Goal: Communication & Community: Participate in discussion

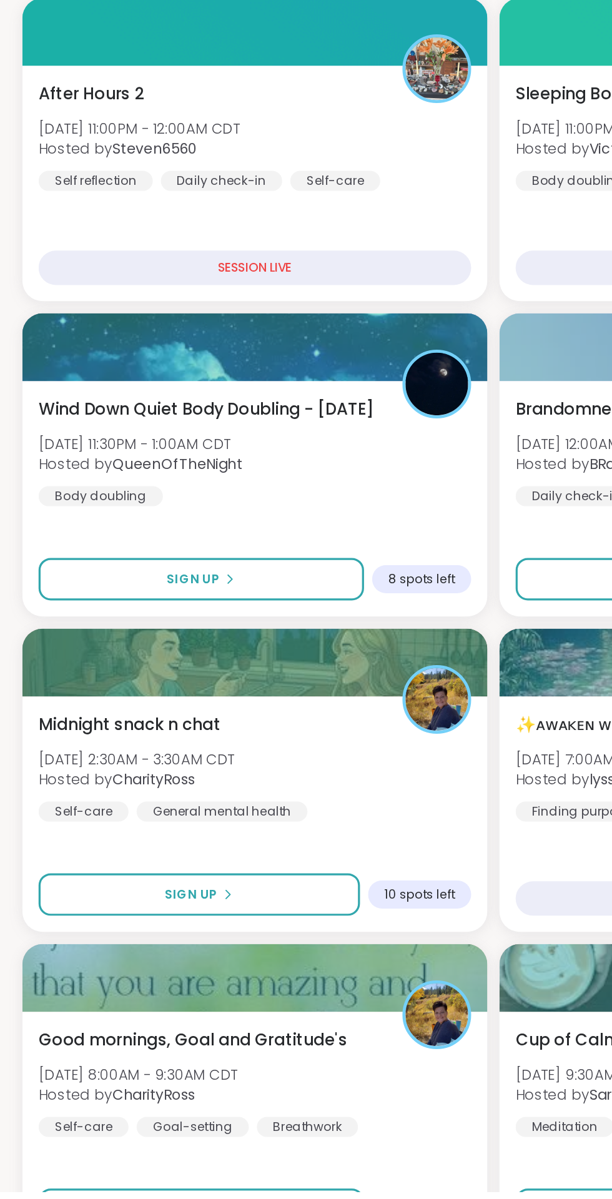
scroll to position [51, 0]
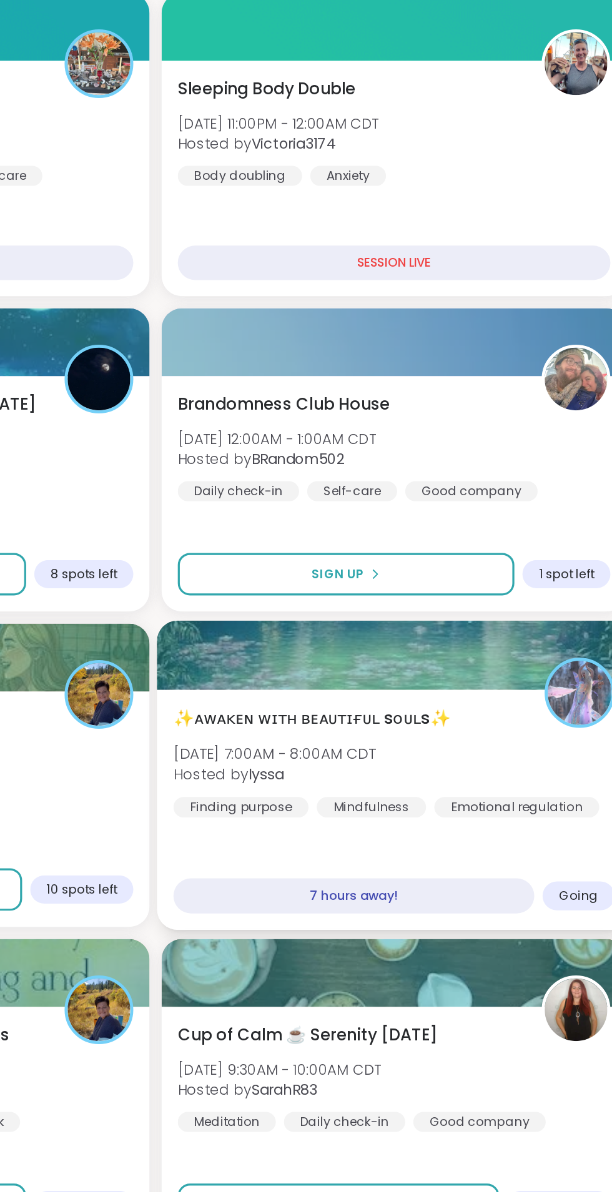
click at [493, 919] on div "✨ᴀᴡᴀᴋᴇɴ ᴡɪᴛʜ ʙᴇᴀᴜᴛɪғᴜʟ sᴏᴜʟs✨ [DATE] 7:00AM - 8:00AM CDT Hosted by lyssa Findin…" at bounding box center [453, 933] width 273 height 69
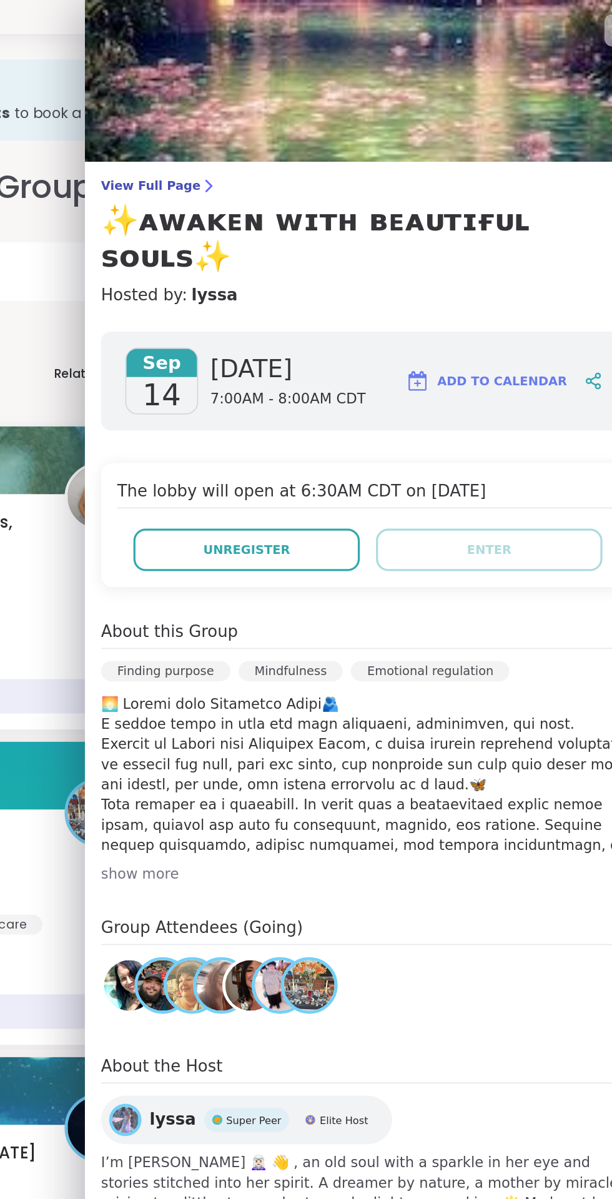
click at [248, 192] on div "Relationships" at bounding box center [270, 222] width 72 height 62
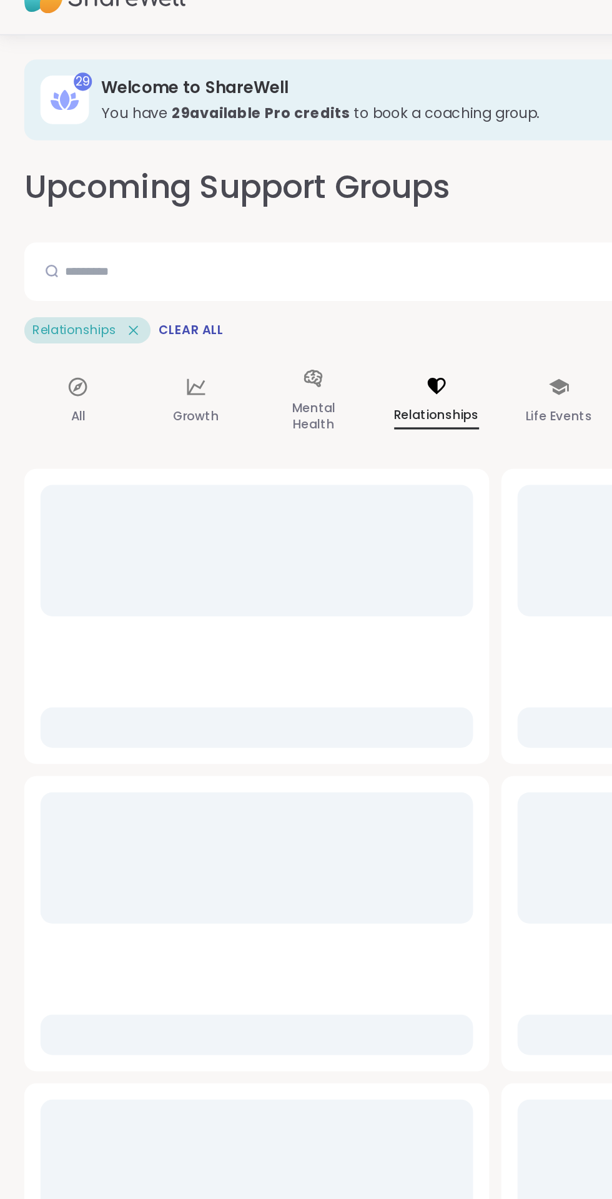
scroll to position [0, 0]
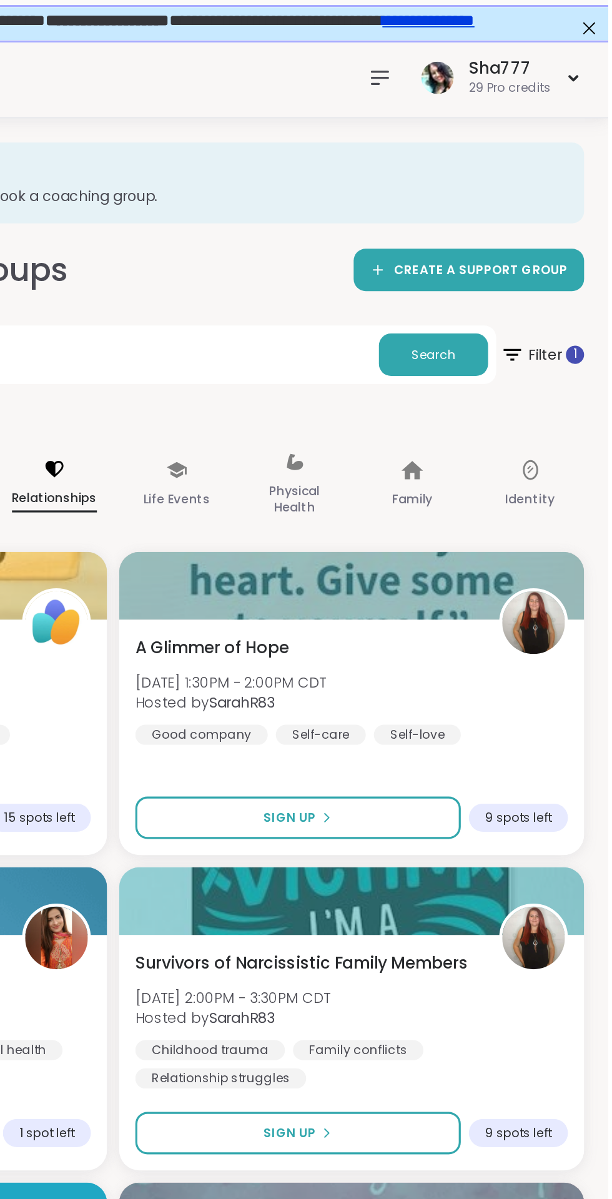
click at [471, 47] on icon at bounding box center [471, 47] width 10 height 7
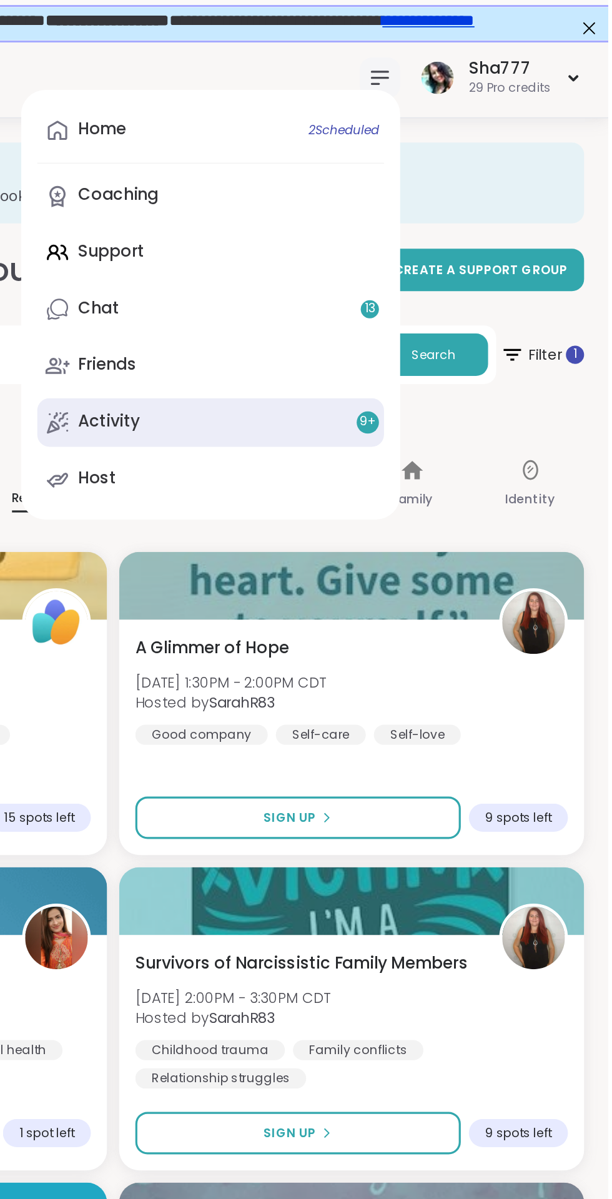
click at [388, 269] on link "Activity 9 +" at bounding box center [366, 261] width 214 height 30
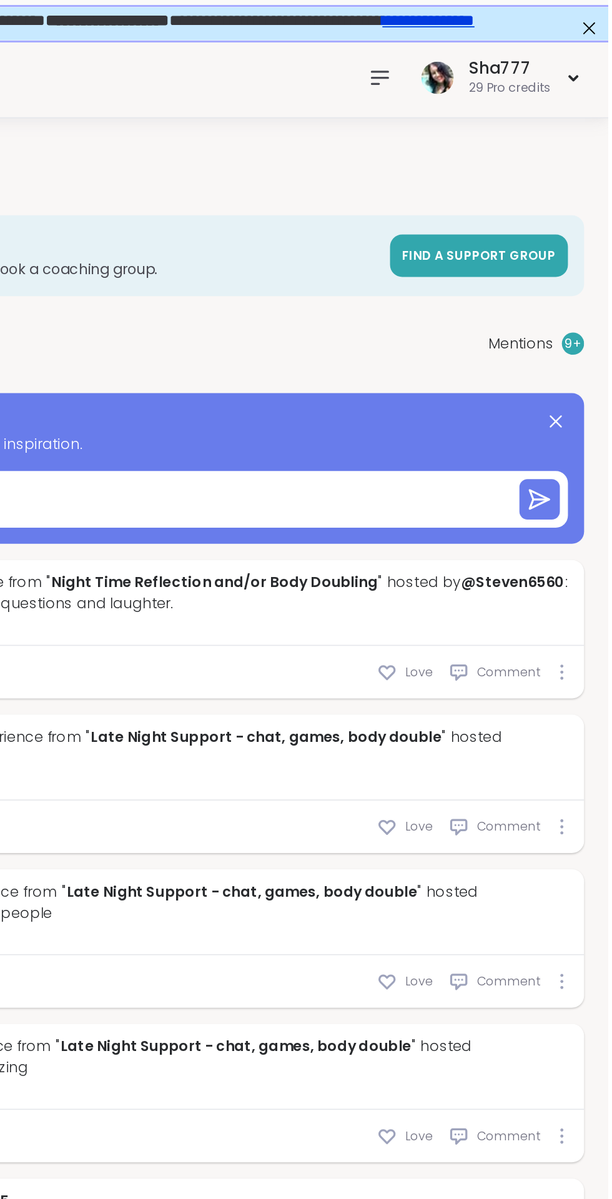
type textarea "*"
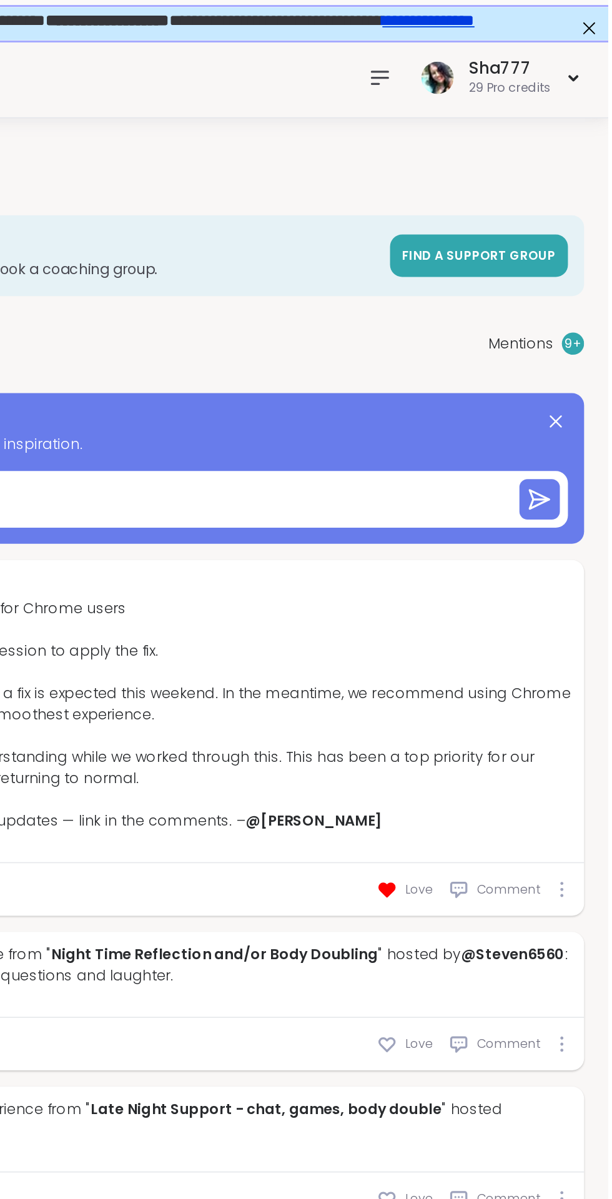
click at [470, 46] on icon at bounding box center [470, 48] width 15 height 15
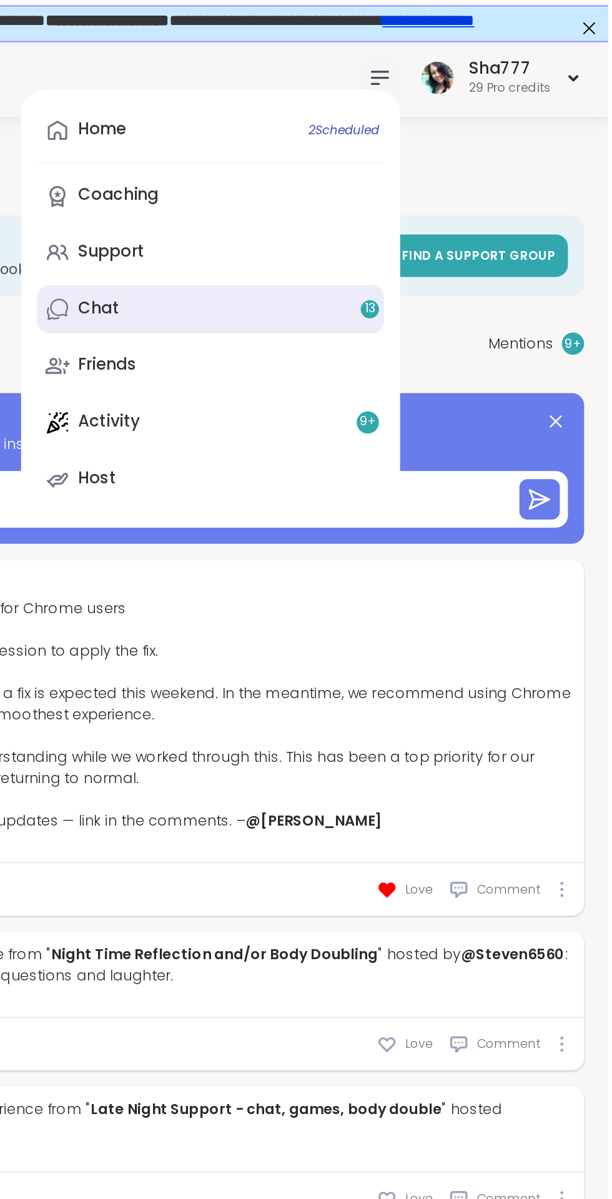
click at [362, 192] on link "Chat 13" at bounding box center [366, 191] width 214 height 30
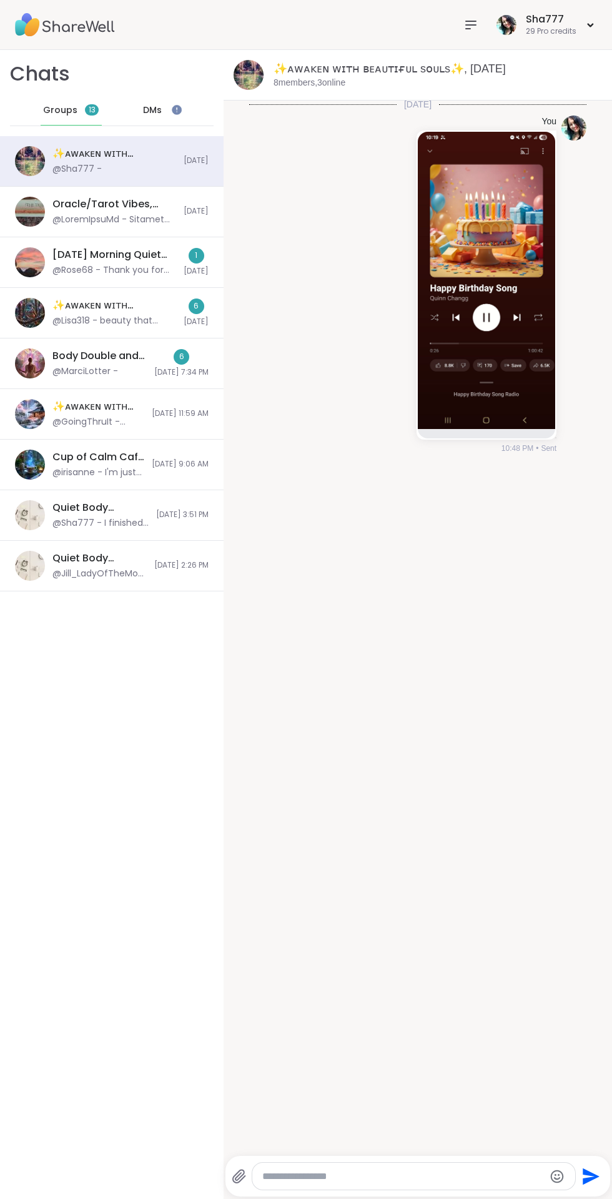
click at [245, 1182] on icon at bounding box center [239, 1176] width 15 height 15
click at [0, 0] on input "file" at bounding box center [0, 0] width 0 height 0
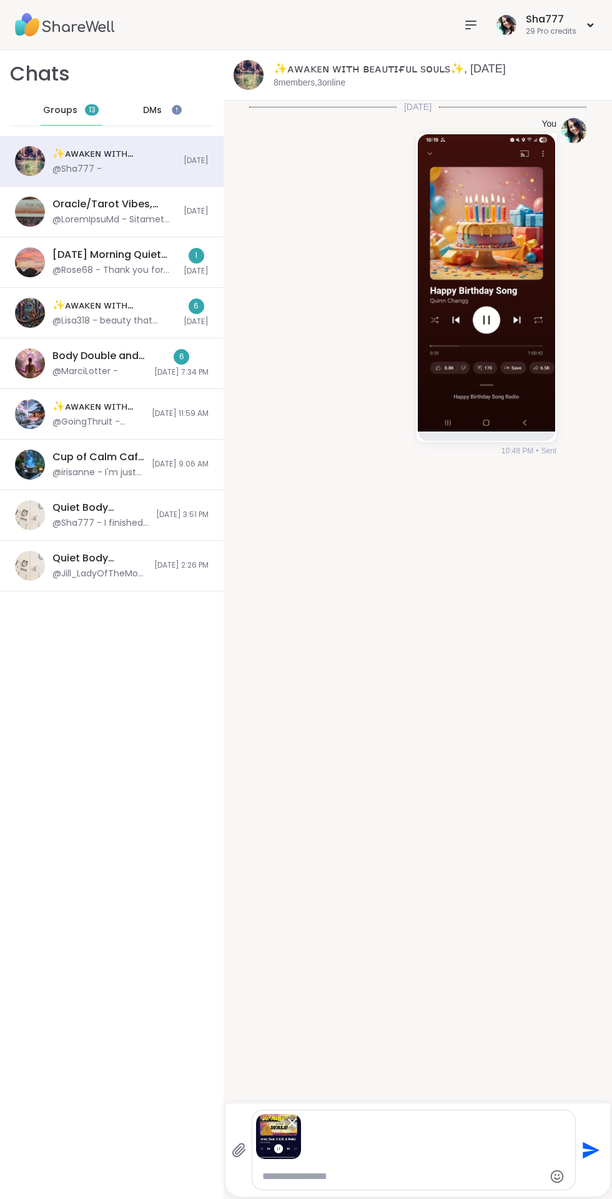
click at [586, 1145] on icon "Send" at bounding box center [591, 1150] width 17 height 17
